Goal: Find specific page/section: Find specific page/section

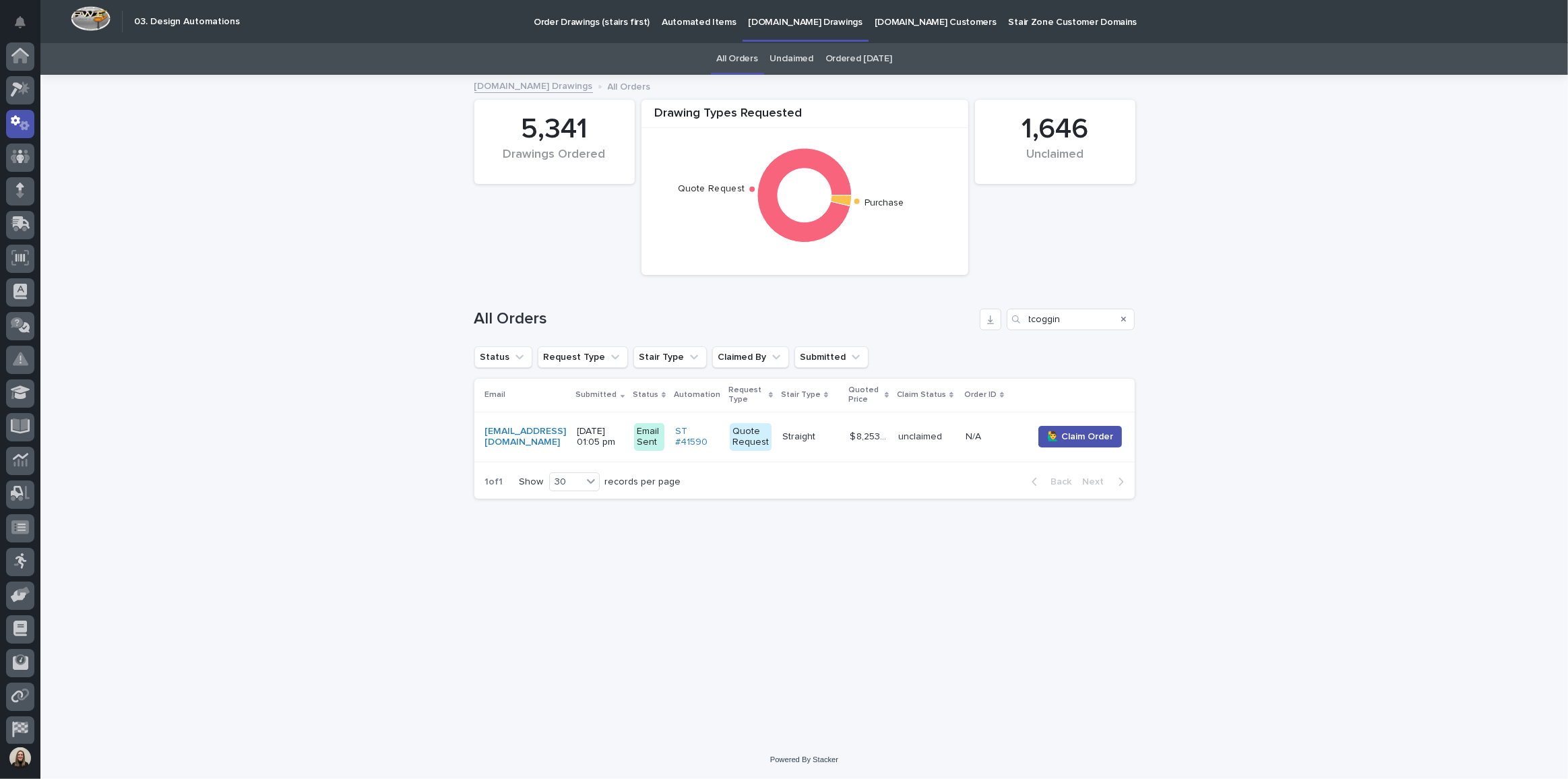
scroll to position [40, 0]
click at [28, 55] on icon at bounding box center [20, 49] width 20 height 16
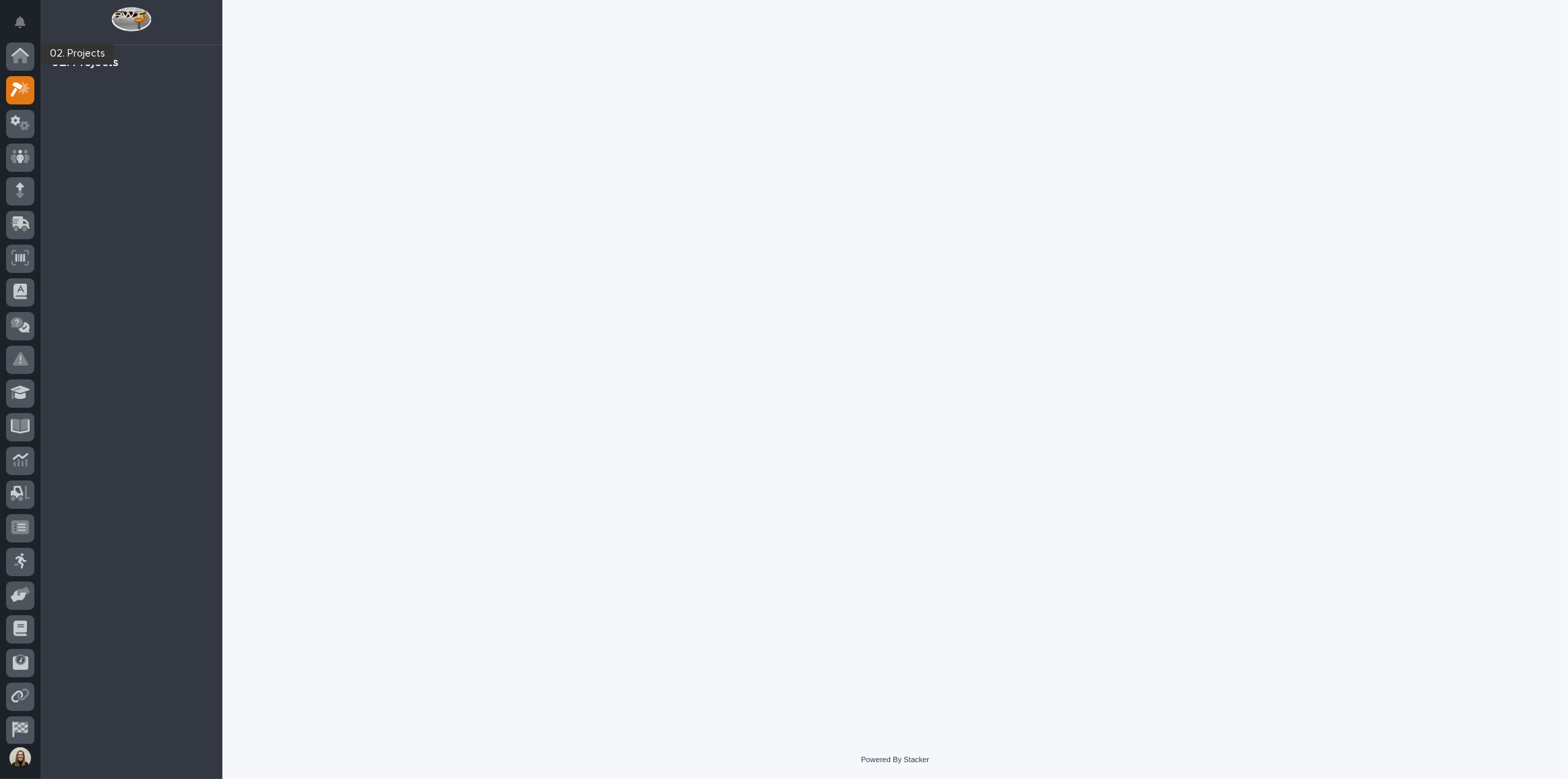
scroll to position [33, 0]
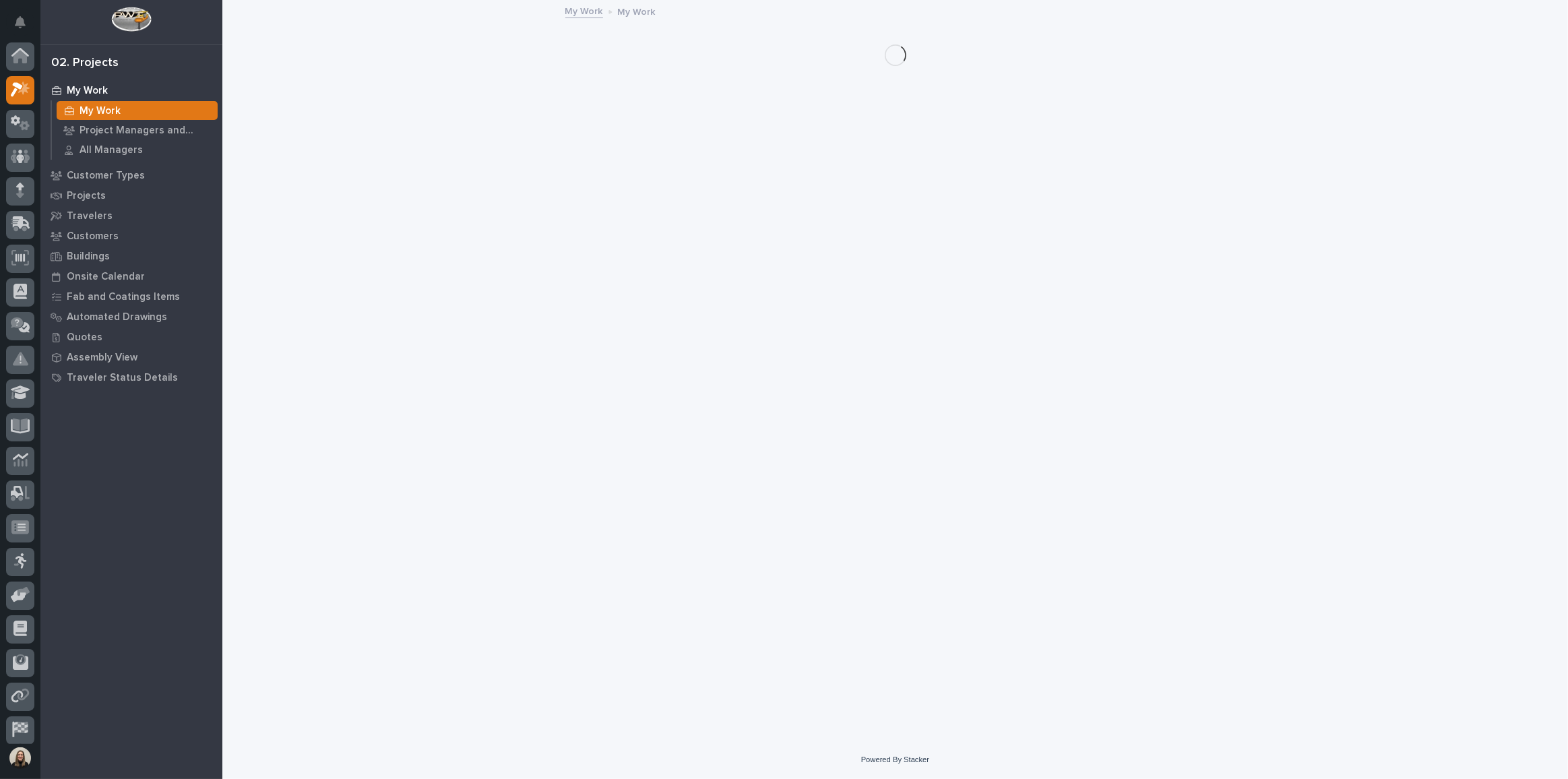
scroll to position [33, 0]
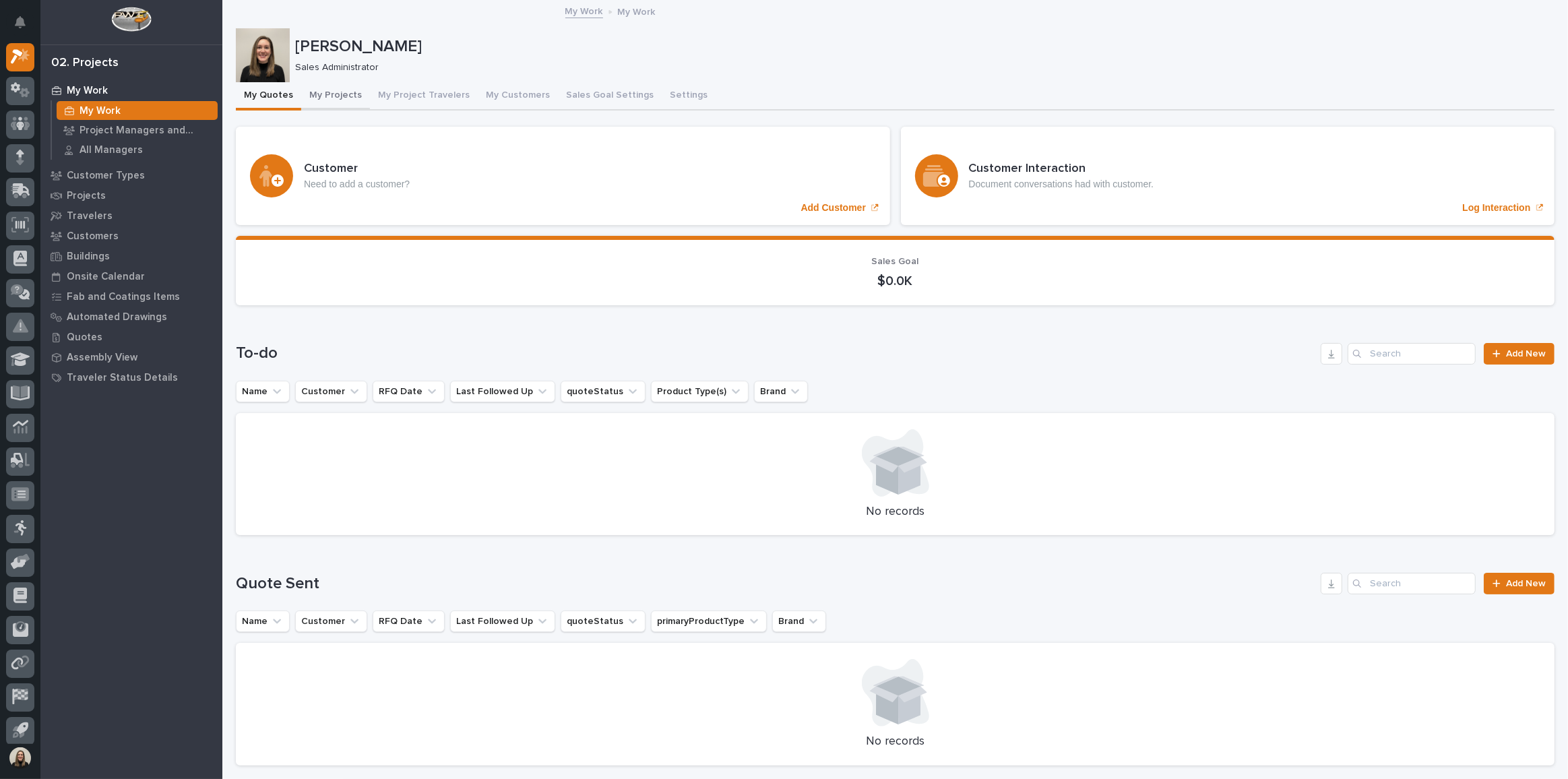
click at [340, 99] on button "My Projects" at bounding box center [336, 97] width 69 height 28
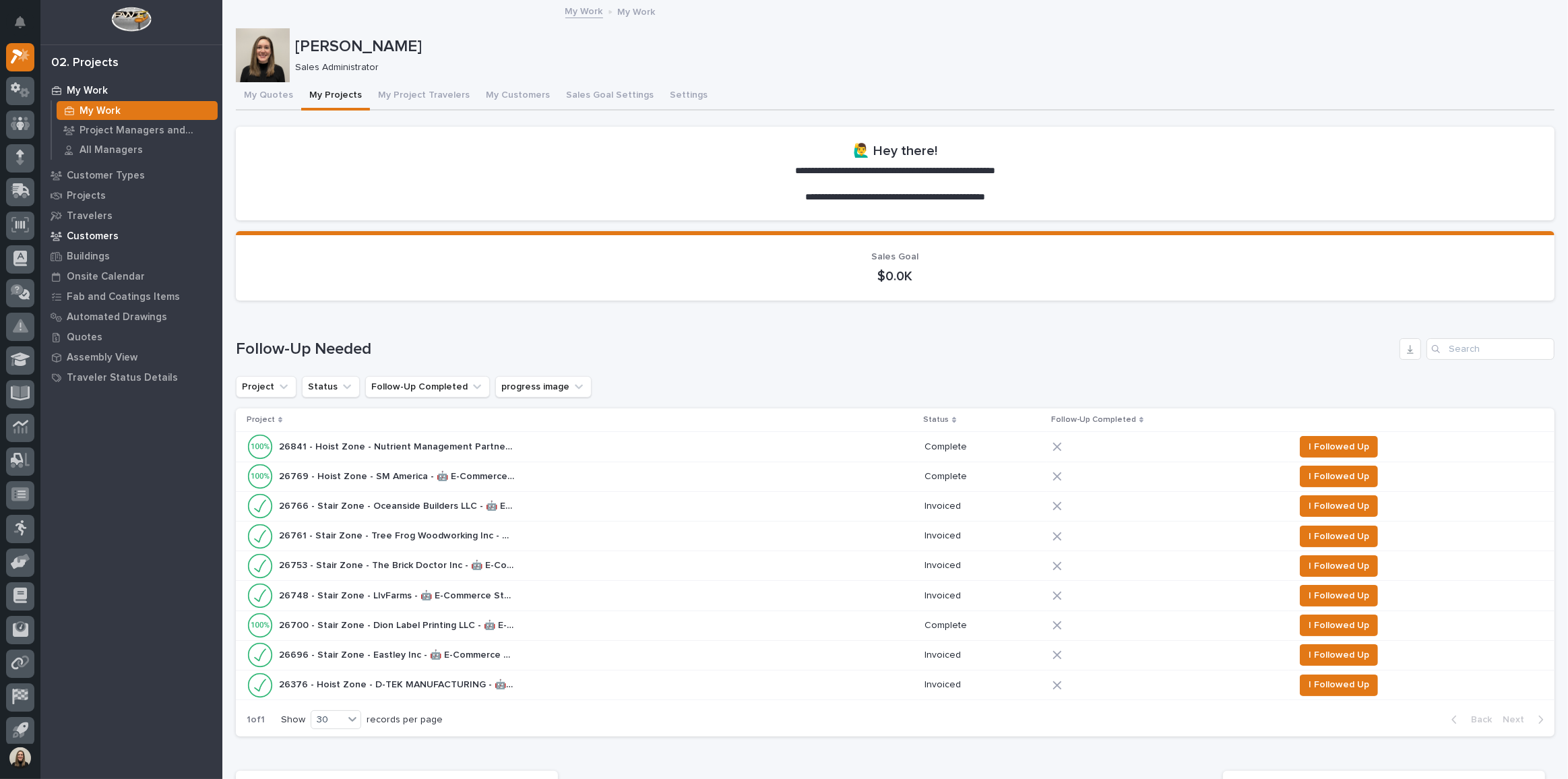
click at [90, 238] on p "Customers" at bounding box center [93, 236] width 52 height 12
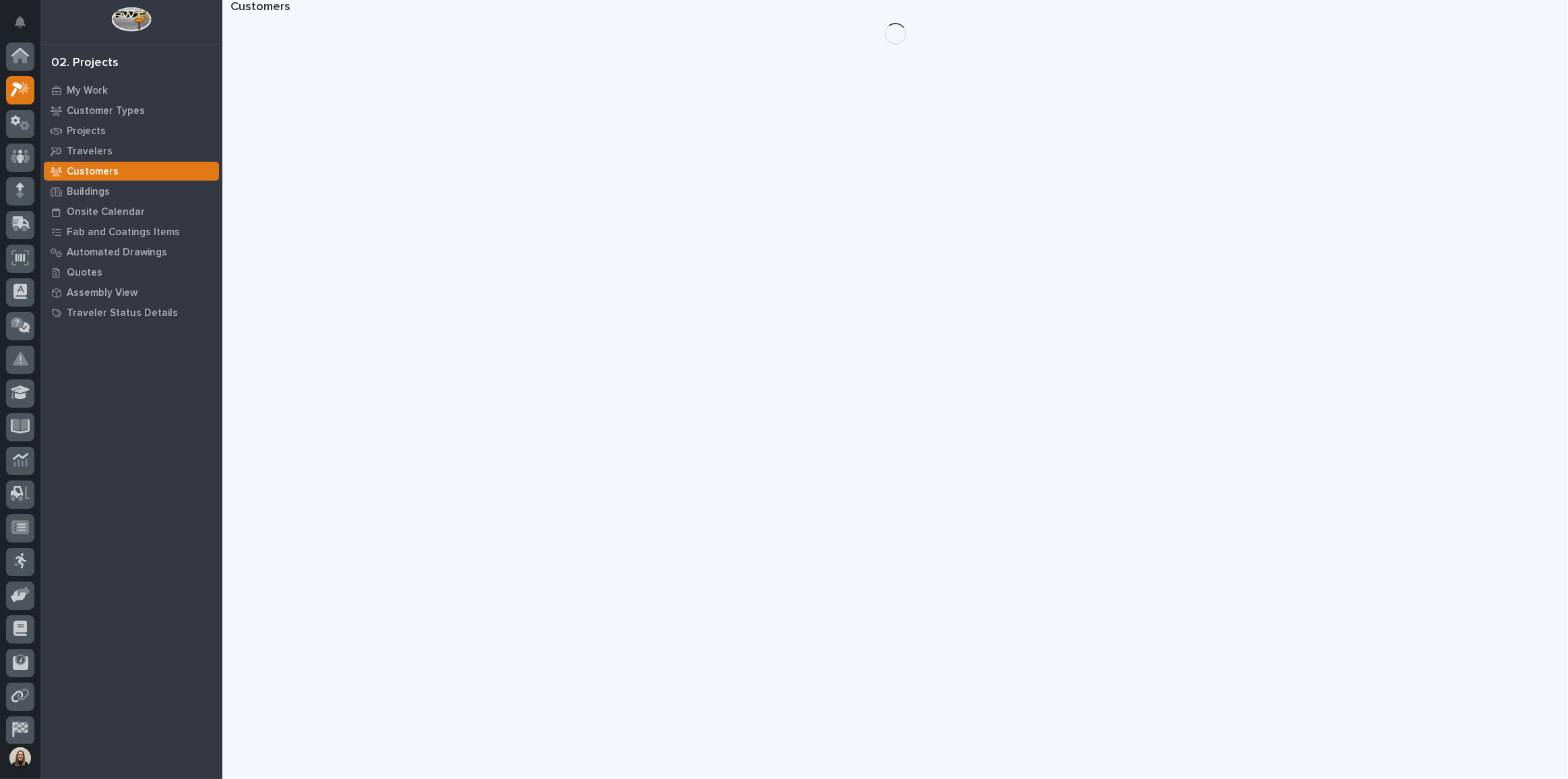
scroll to position [33, 0]
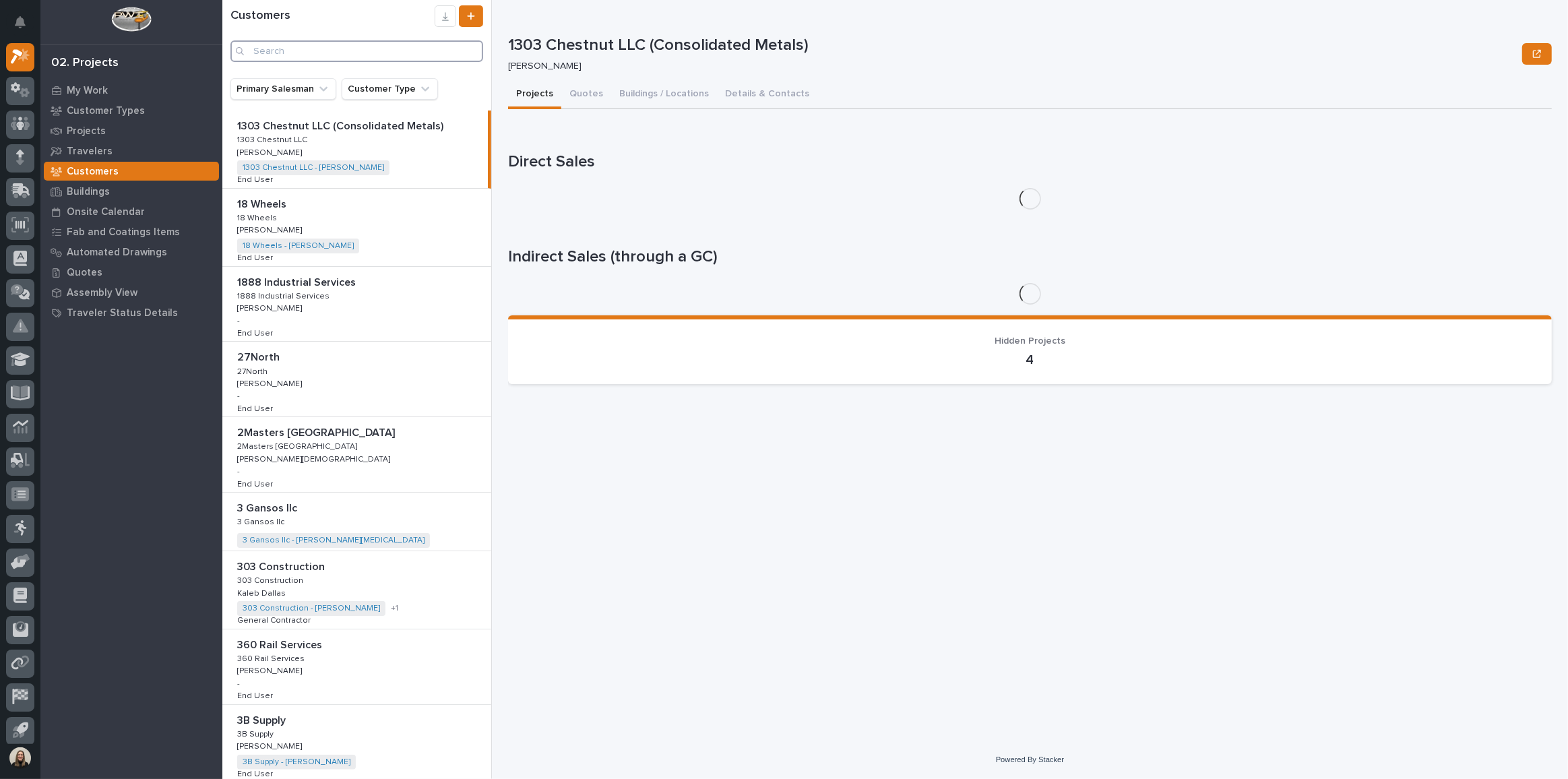
click at [288, 51] on input "Search" at bounding box center [357, 51] width 253 height 22
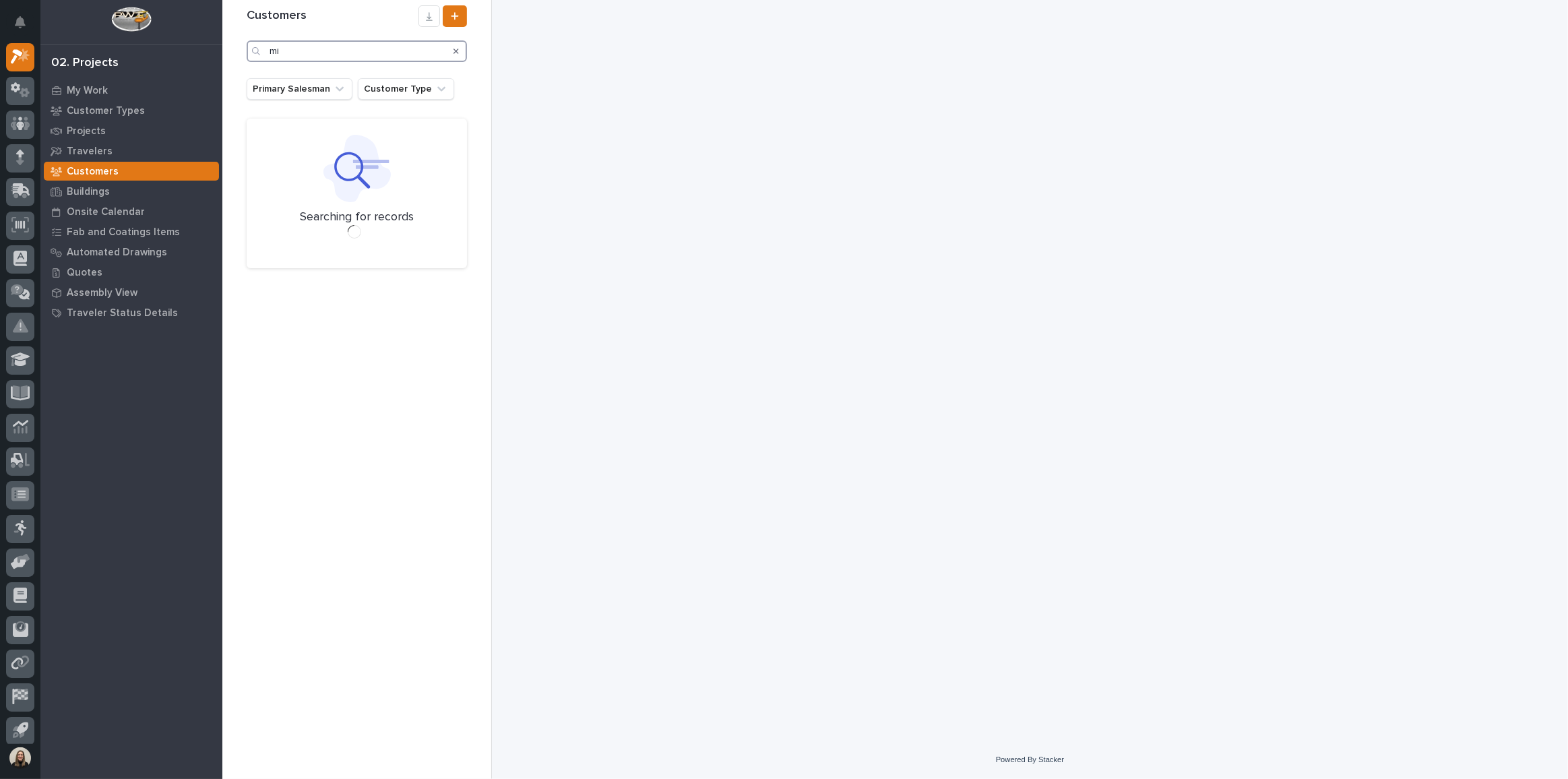
type input "m"
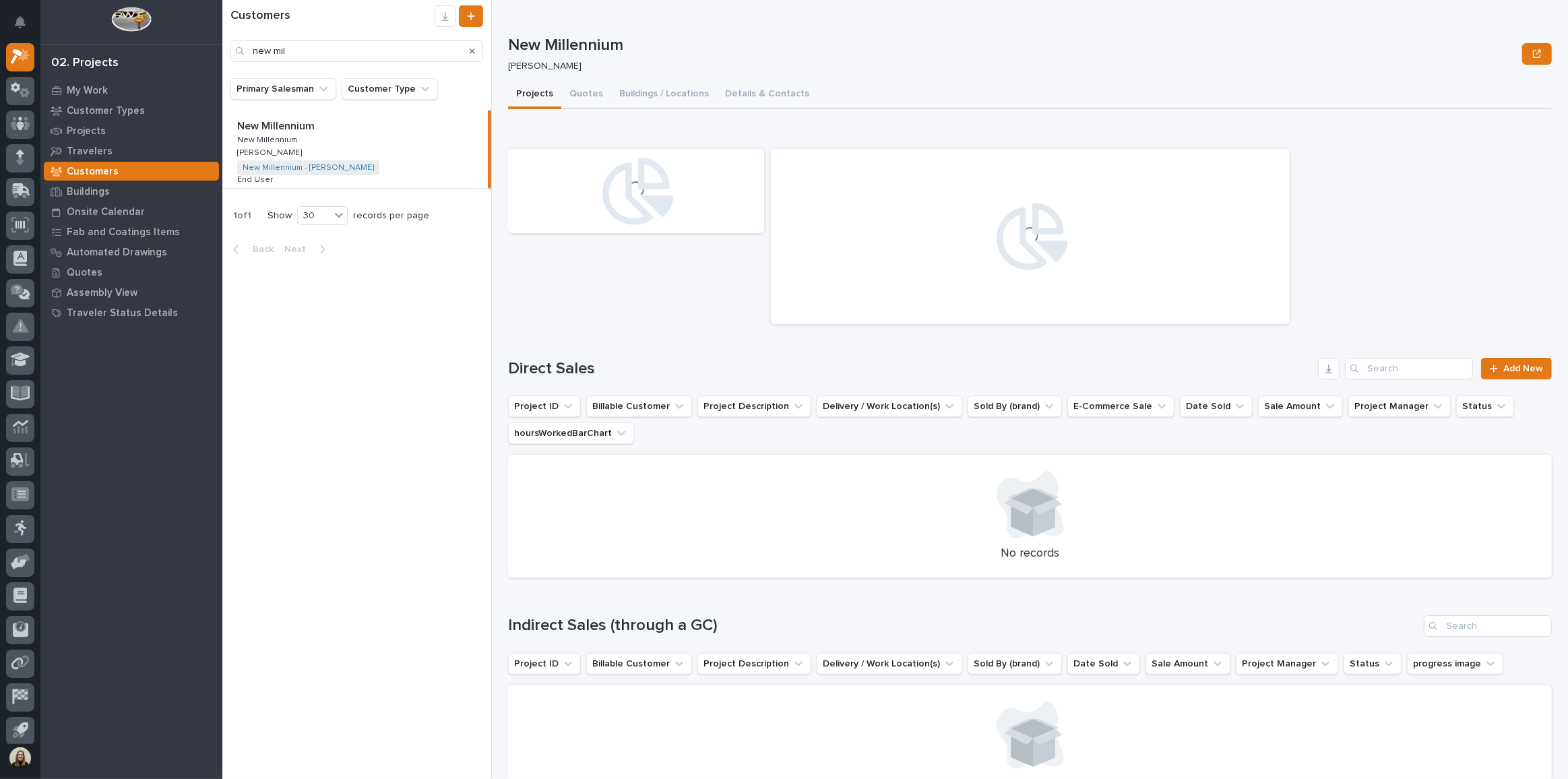
click at [330, 133] on div "New Millennium New Millennium New Millennium New Millennium [PERSON_NAME] [PERS…" at bounding box center [355, 149] width 265 height 78
click at [750, 101] on button "Details & Contacts" at bounding box center [767, 95] width 101 height 28
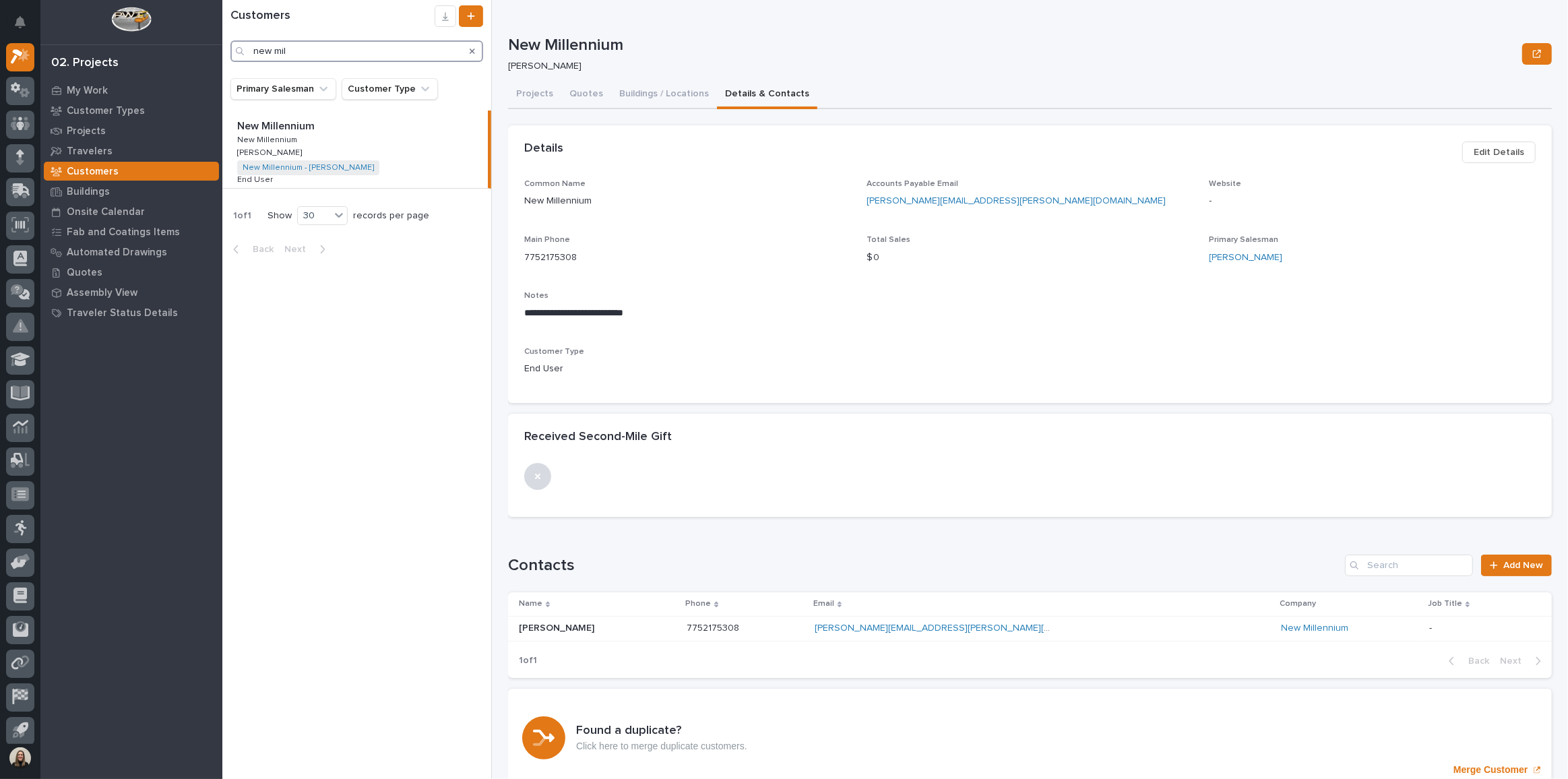
drag, startPoint x: 331, startPoint y: 47, endPoint x: 36, endPoint y: 34, distance: 295.3
click at [222, 34] on div "**********" at bounding box center [895, 389] width 1346 height 779
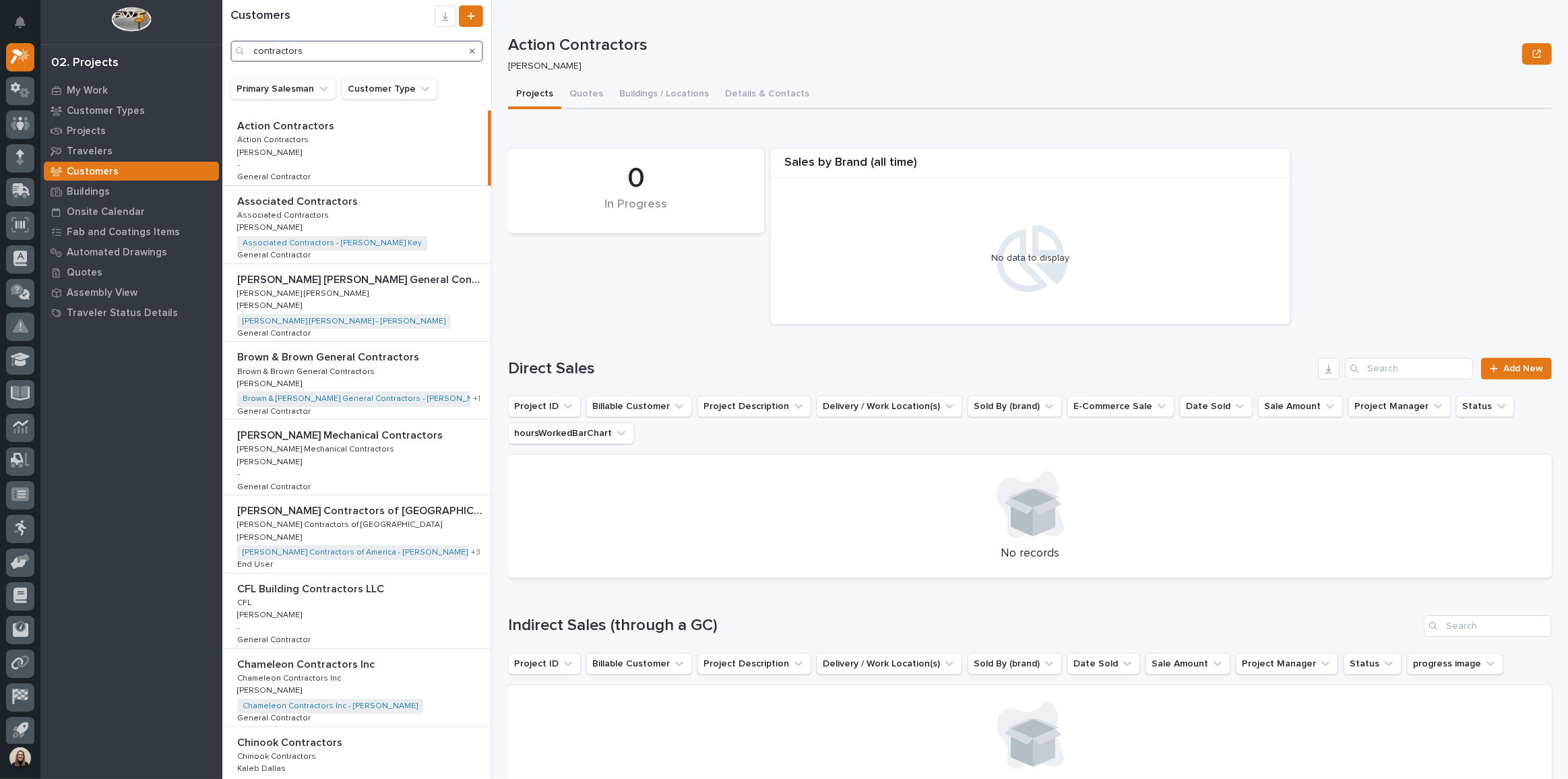
drag, startPoint x: 311, startPoint y: 57, endPoint x: 114, endPoint y: 30, distance: 198.8
click at [222, 30] on div "My Settings Log Out 02. Projects My Work Customer Types Projects Travelers Cust…" at bounding box center [895, 389] width 1346 height 779
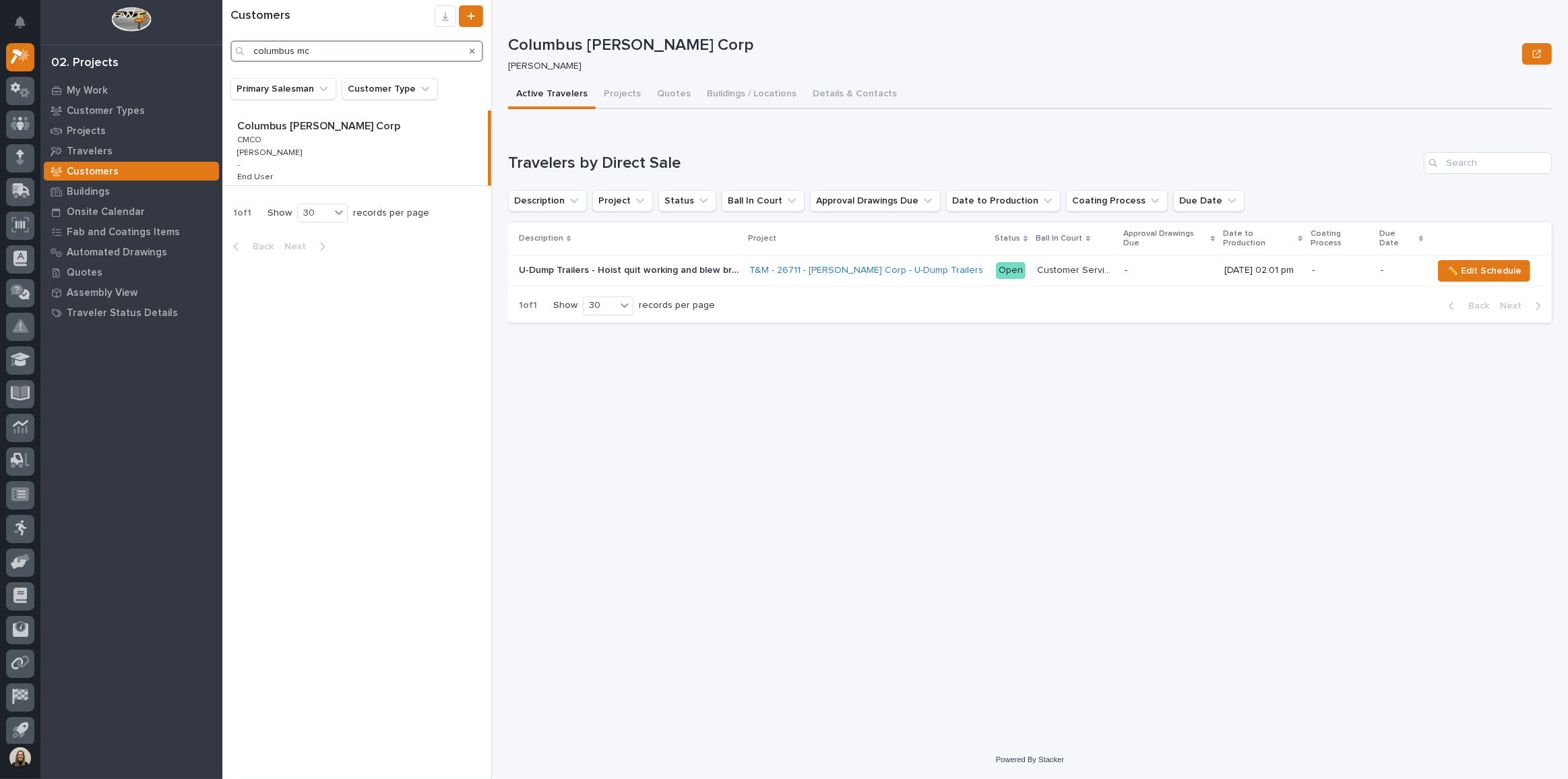
type input "columbus mc"
click at [318, 127] on p "Columbus [PERSON_NAME] Corp" at bounding box center [320, 125] width 166 height 16
click at [827, 91] on button "Details & Contacts" at bounding box center [855, 95] width 101 height 28
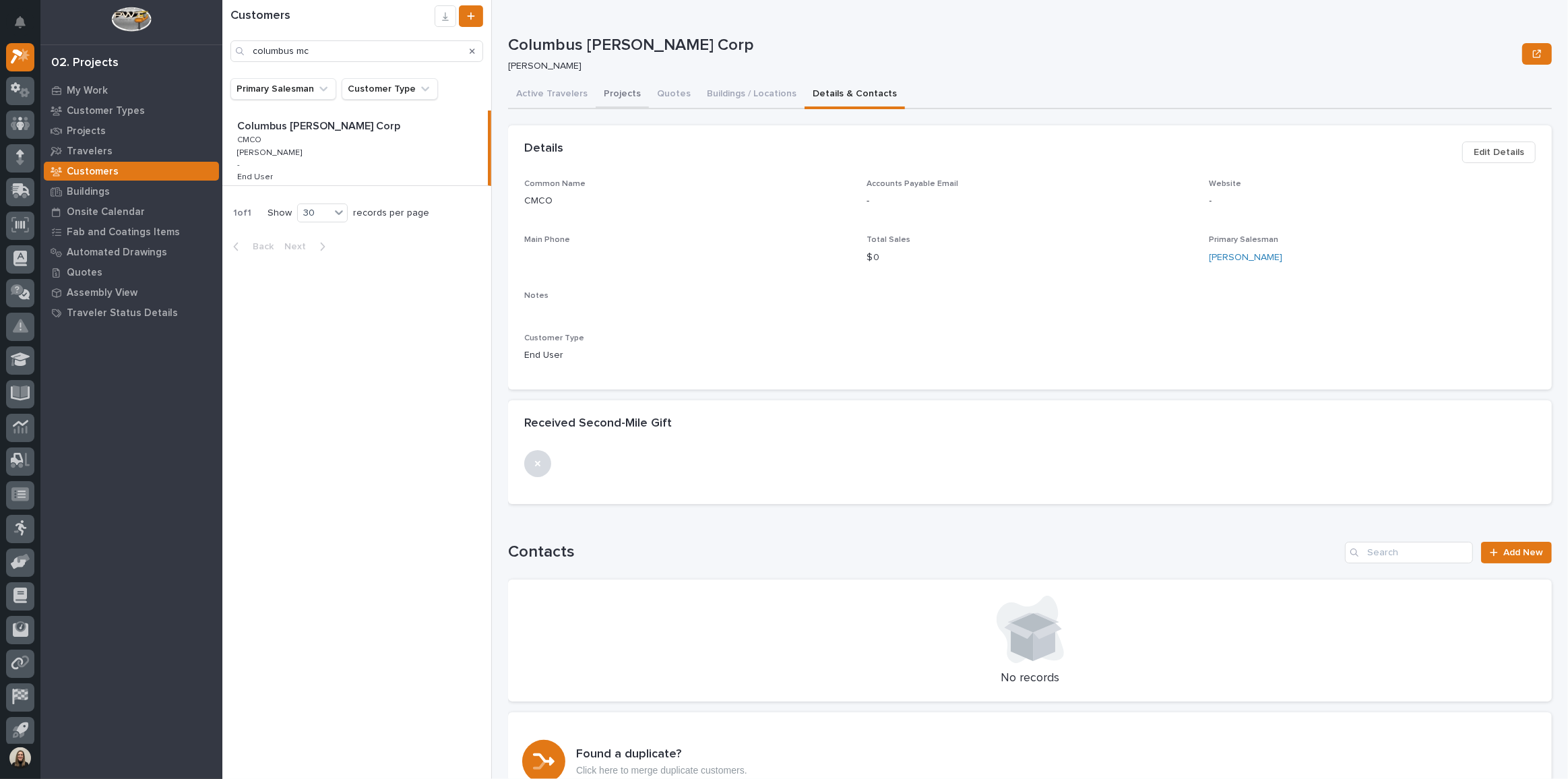
click at [605, 84] on button "Projects" at bounding box center [622, 95] width 53 height 28
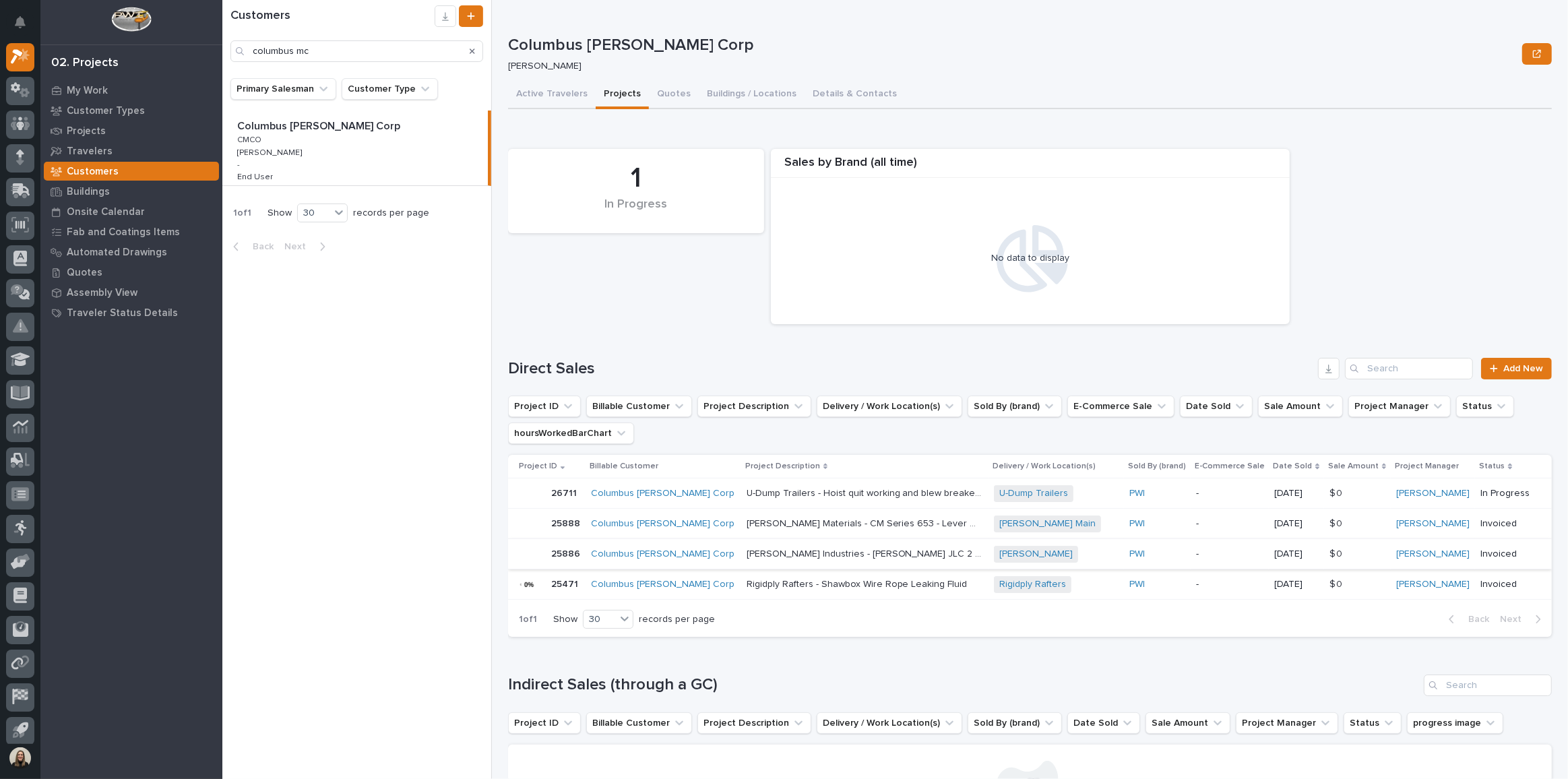
scroll to position [61, 0]
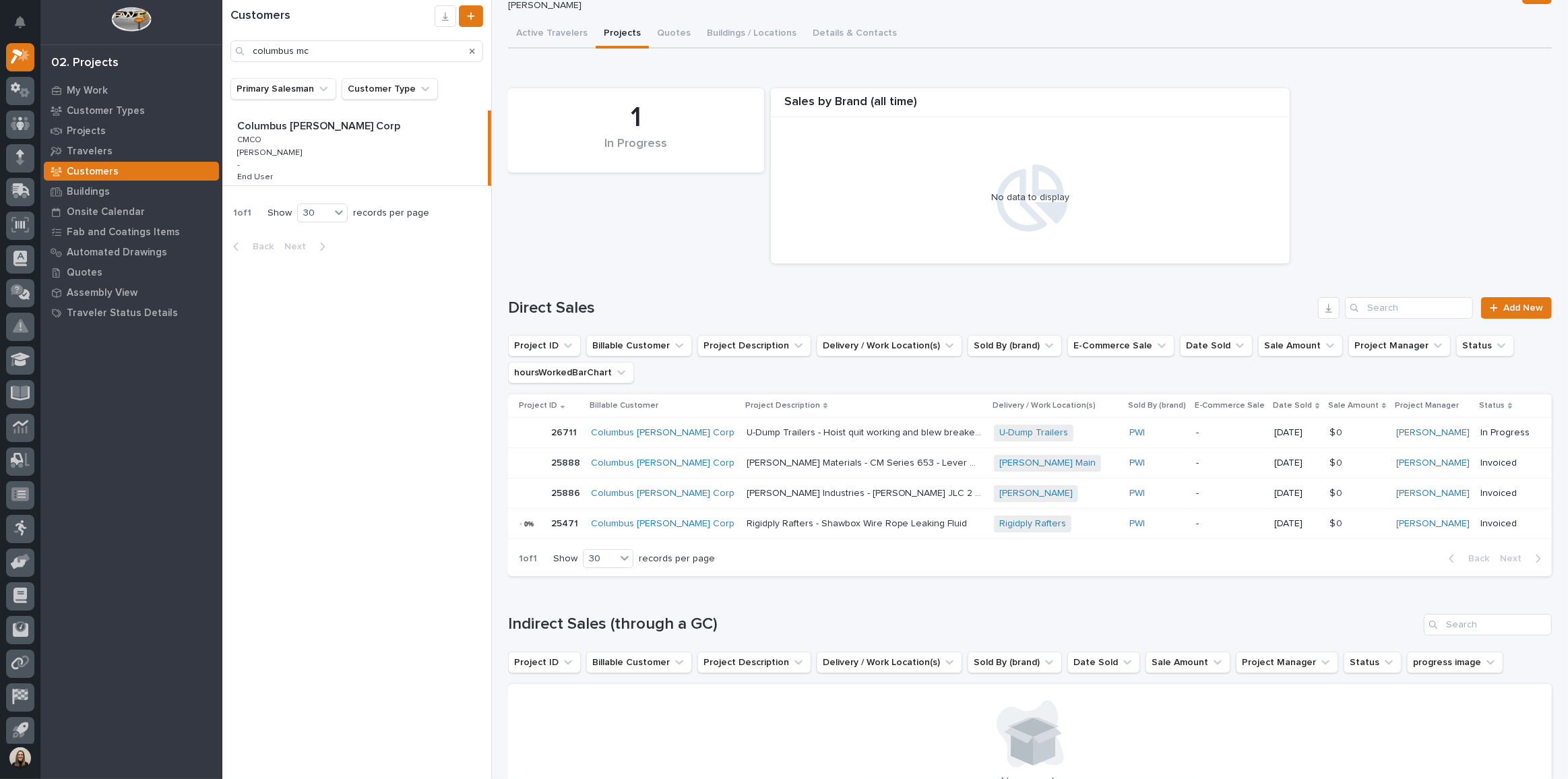
click at [690, 443] on td "Columbus [PERSON_NAME] Corp" at bounding box center [663, 432] width 155 height 30
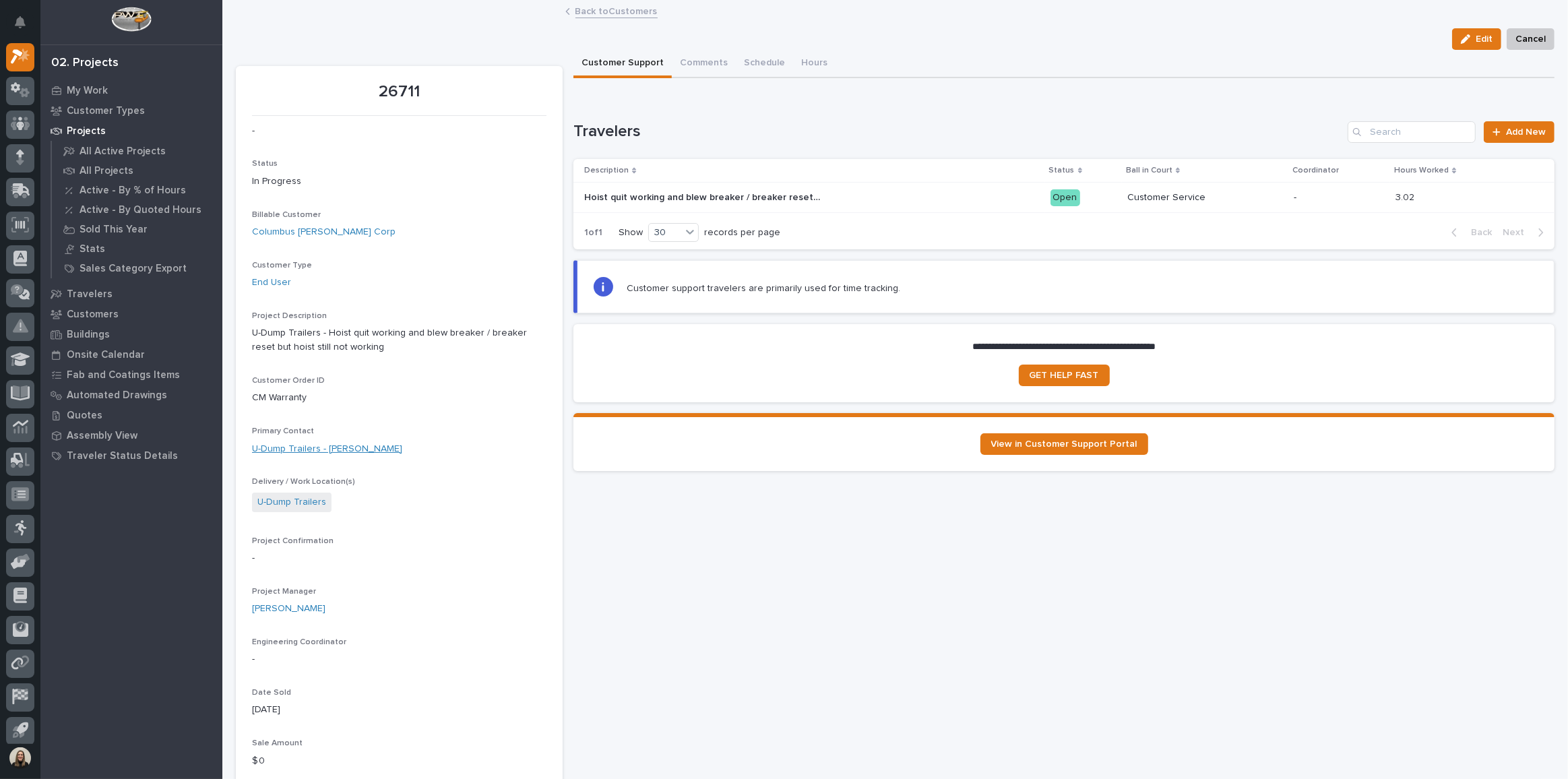
click at [370, 449] on link "U-Dump Trailers - [PERSON_NAME]" at bounding box center [327, 449] width 150 height 14
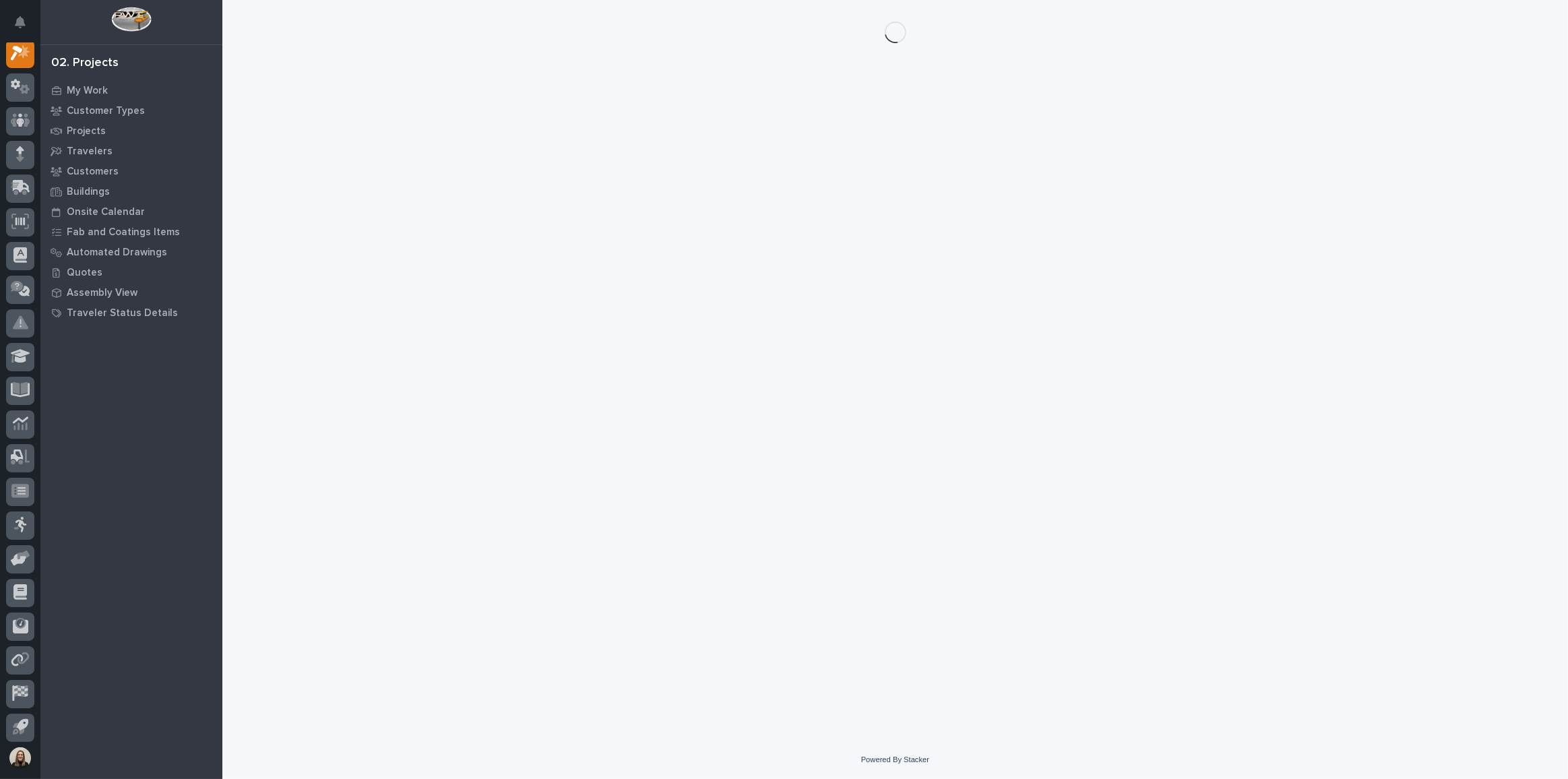
scroll to position [33, 0]
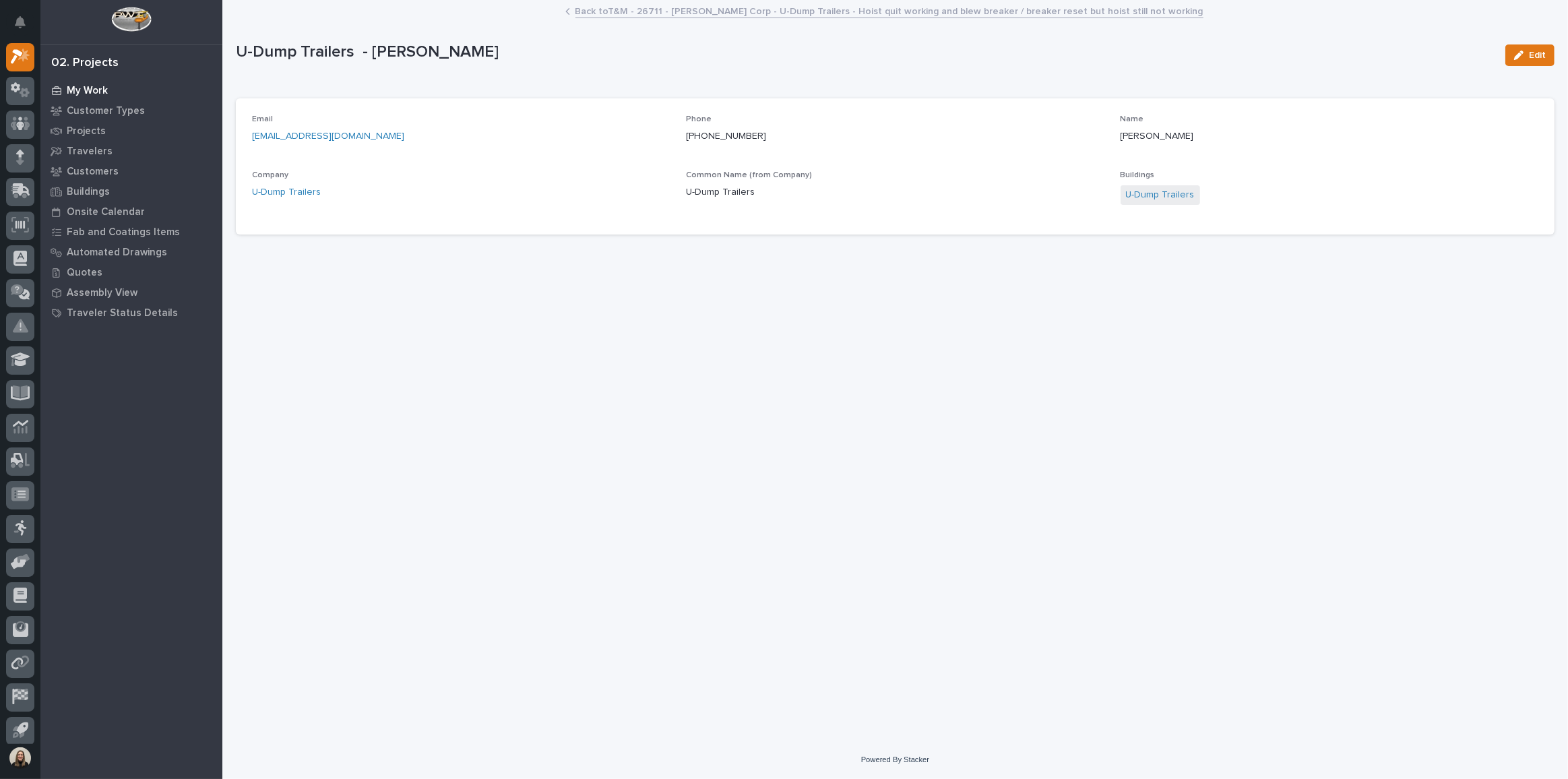
click at [93, 93] on p "My Work" at bounding box center [87, 91] width 41 height 12
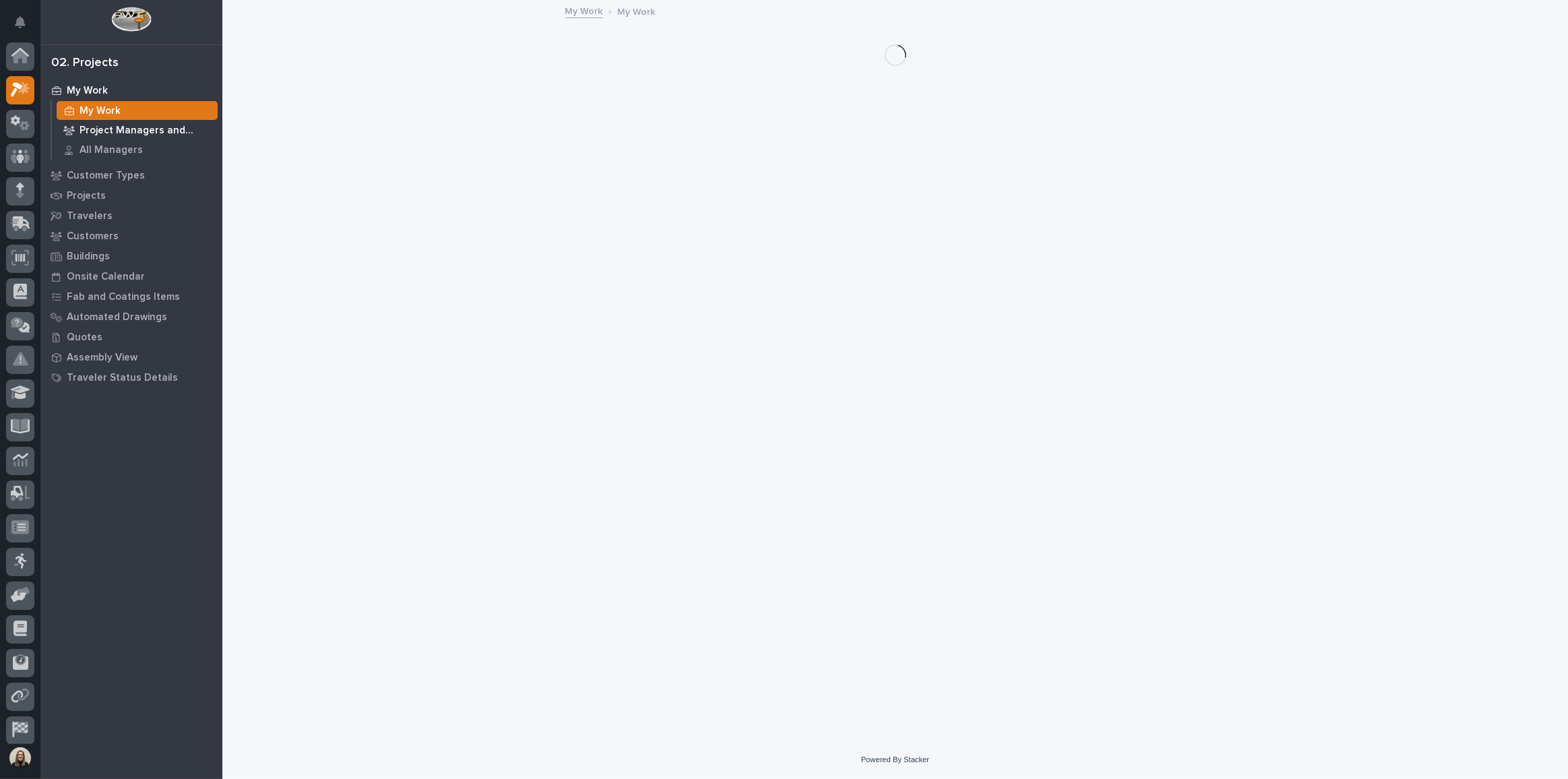
scroll to position [33, 0]
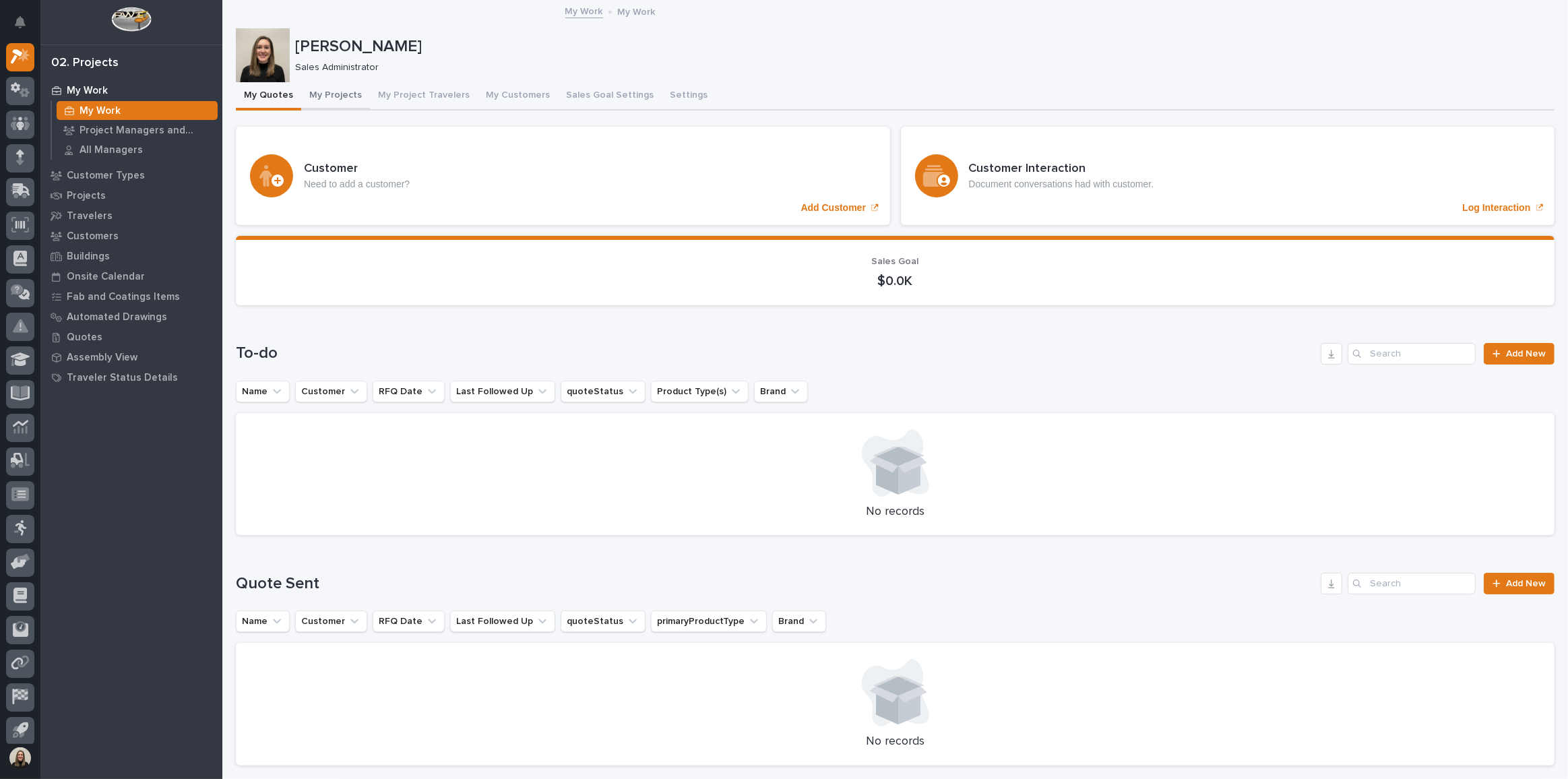
click at [326, 95] on button "My Projects" at bounding box center [336, 97] width 69 height 28
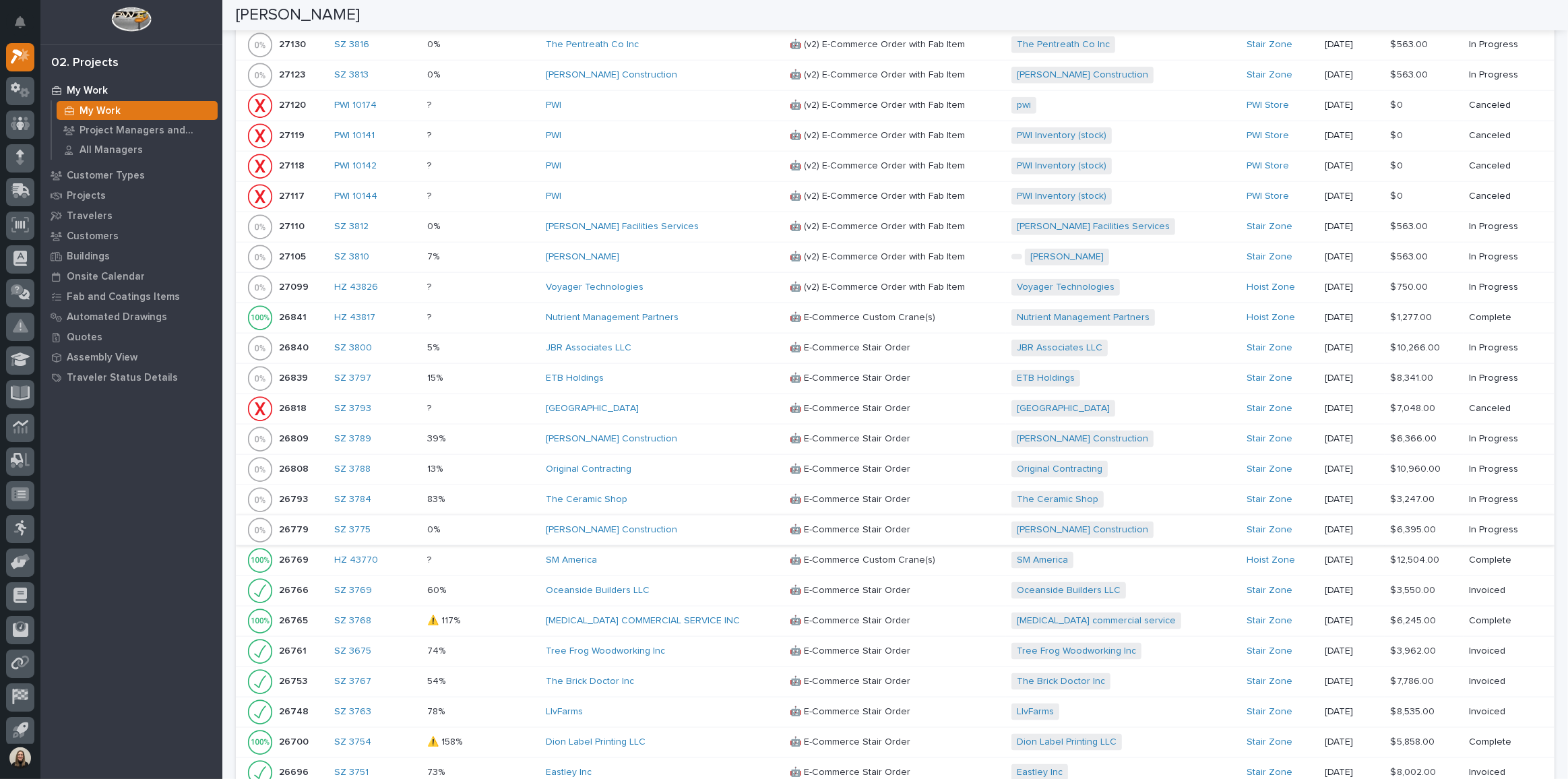
scroll to position [1280, 0]
